Goal: Find specific page/section: Find specific page/section

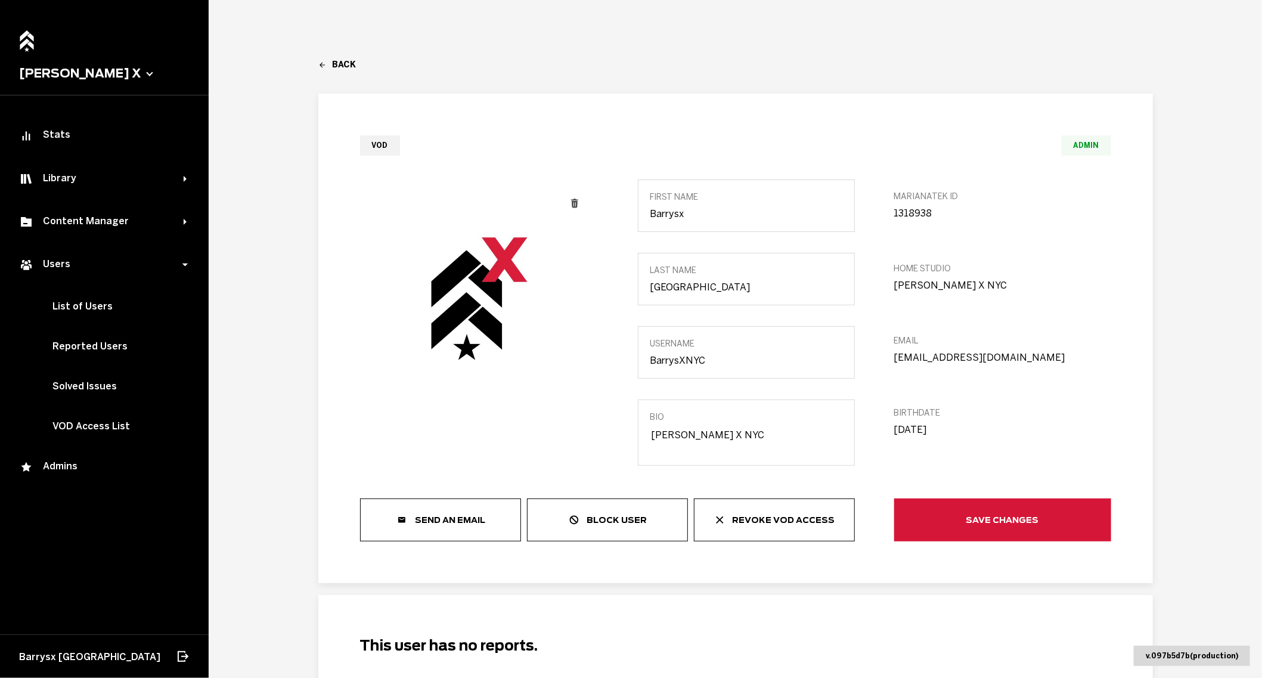
click at [319, 57] on main "Back [URL][DOMAIN_NAME] VOD Admin first Name [PERSON_NAME] last Name NYC Userna…" at bounding box center [735, 339] width 1053 height 678
click at [321, 58] on main "Back [URL][DOMAIN_NAME] VOD Admin first Name [PERSON_NAME] last Name NYC Userna…" at bounding box center [735, 339] width 1053 height 678
click at [325, 65] on icon at bounding box center [322, 65] width 8 height 8
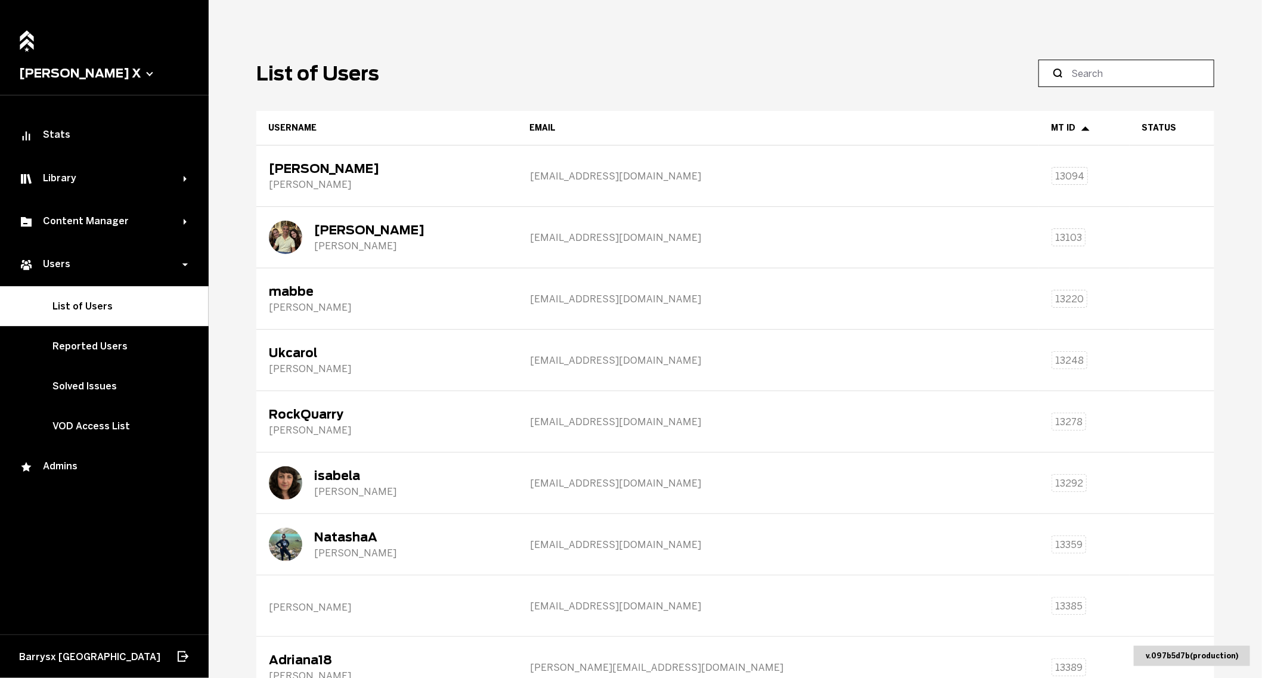
click at [1099, 76] on input at bounding box center [1130, 73] width 119 height 14
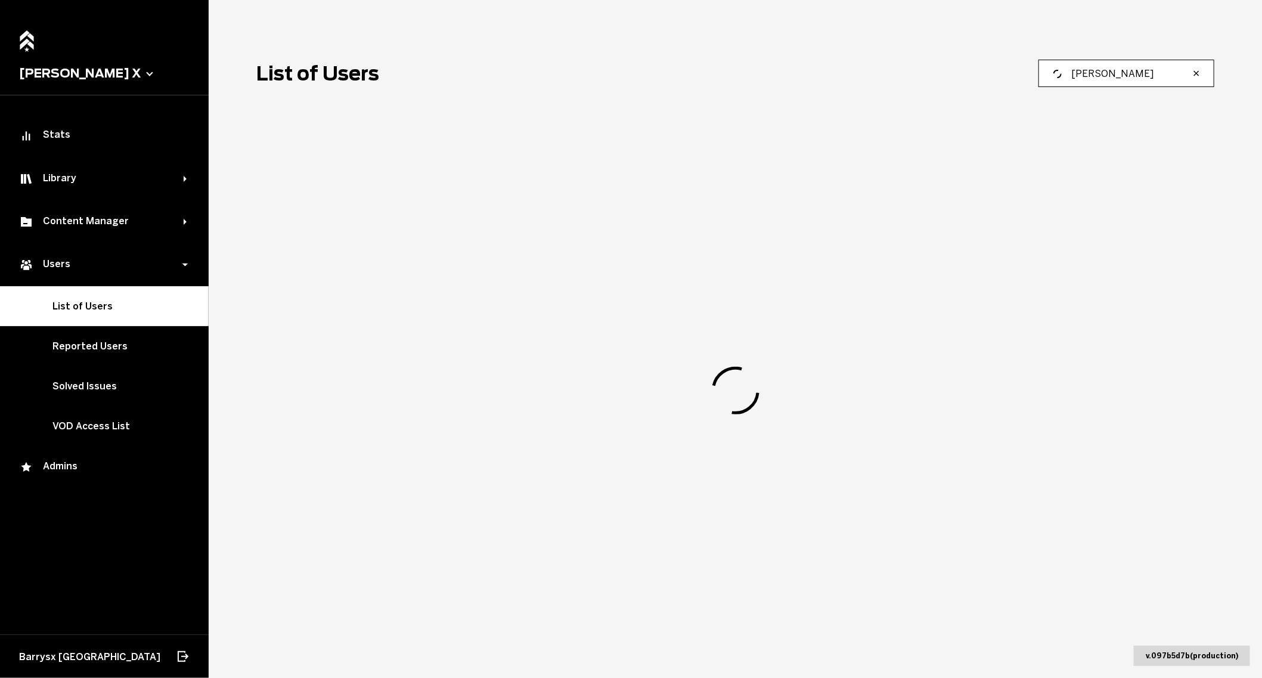
drag, startPoint x: 1125, startPoint y: 72, endPoint x: 1071, endPoint y: 73, distance: 53.7
click at [1074, 73] on label "hannah coulton" at bounding box center [1126, 73] width 176 height 27
type input "coulton"
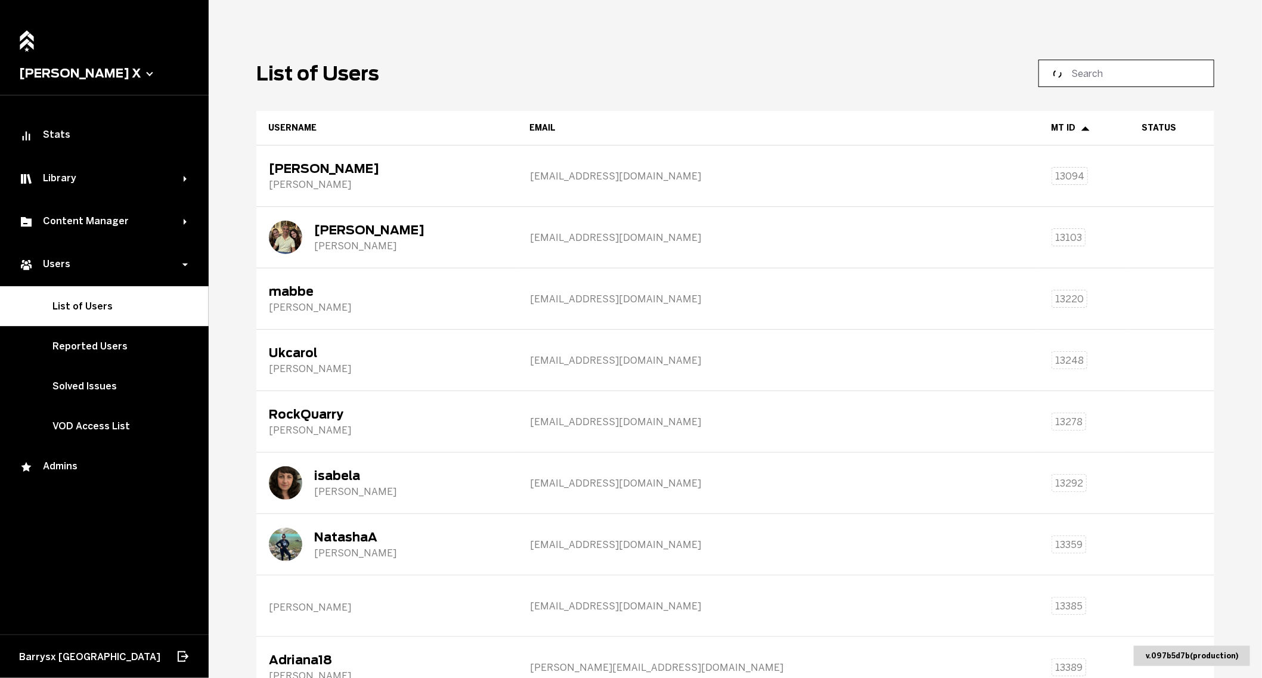
click at [1152, 74] on input at bounding box center [1130, 73] width 119 height 14
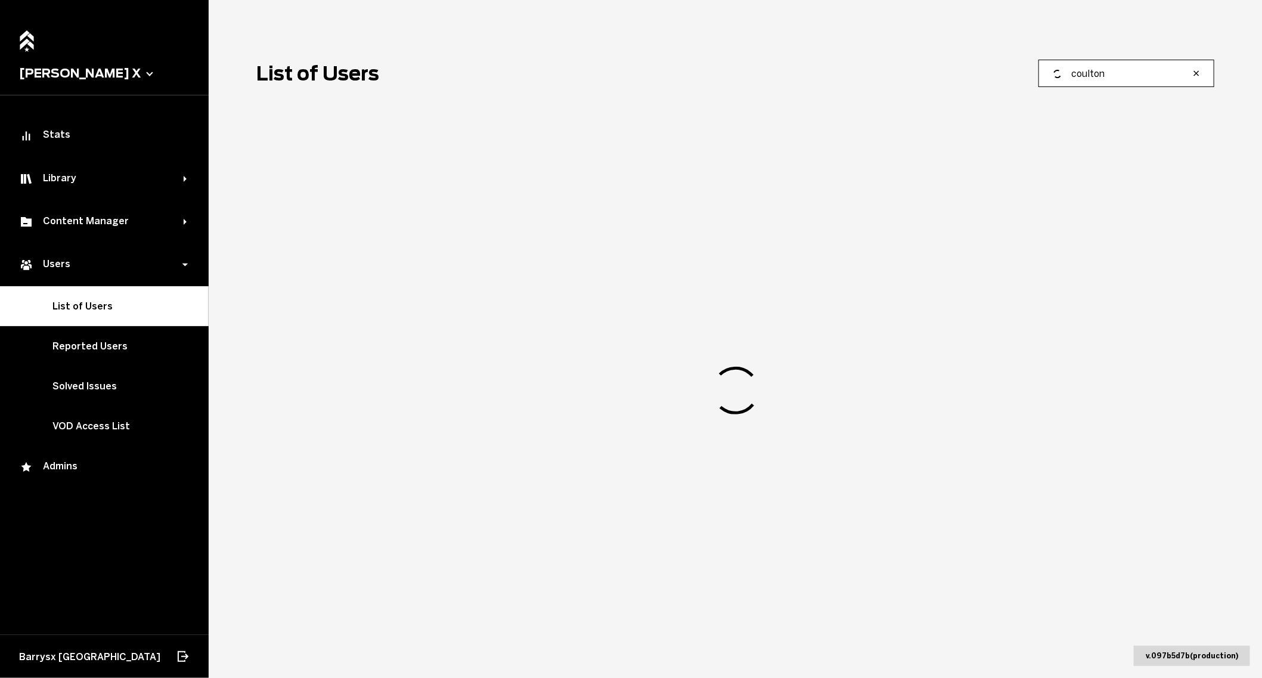
type input "coulton"
